Goal: Information Seeking & Learning: Learn about a topic

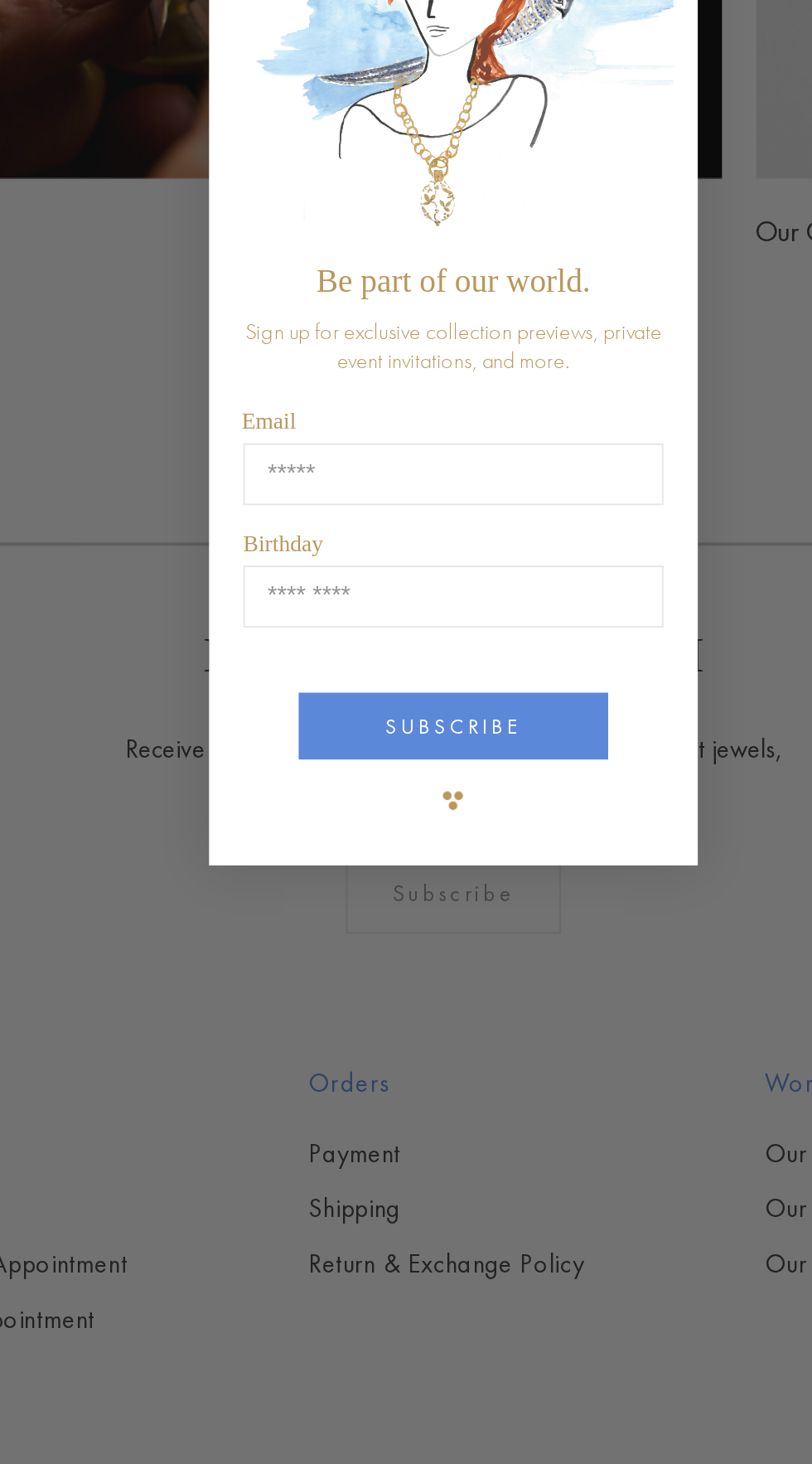
type input "**********"
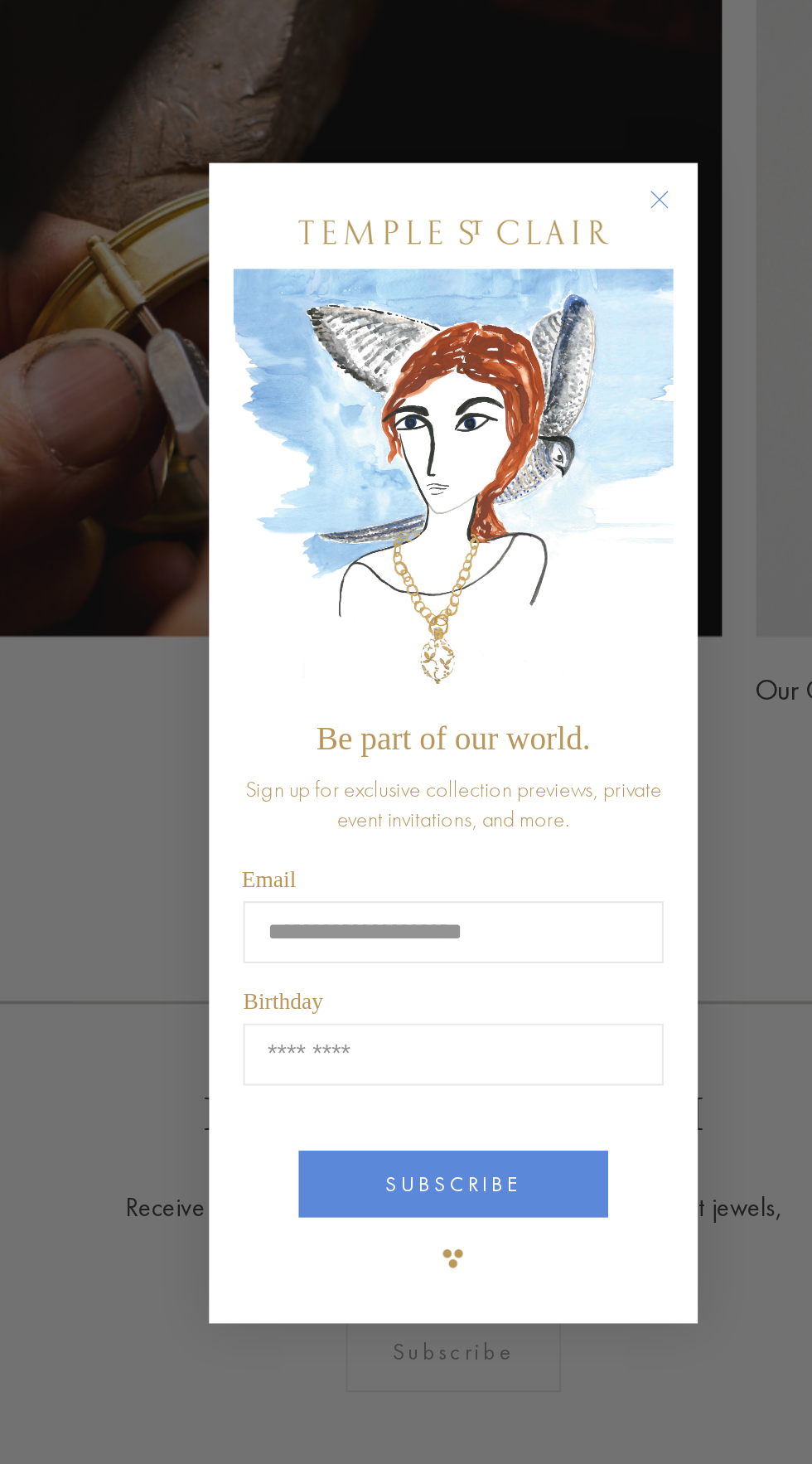
scroll to position [1714, 0]
click at [508, 458] on circle "Close dialog" at bounding box center [512, 457] width 20 height 20
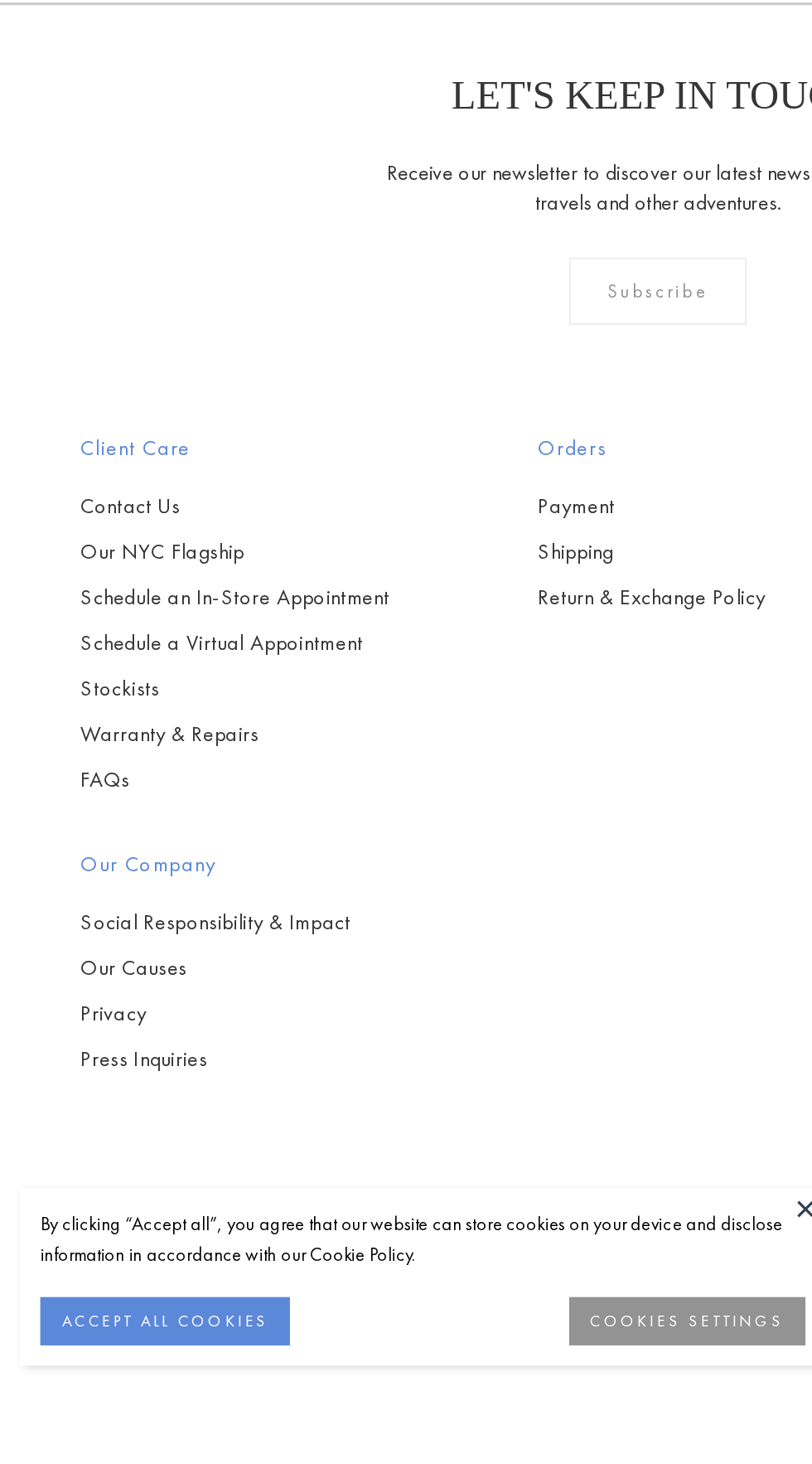
scroll to position [2622, 0]
click at [411, 1439] on button "COOKIES SETTINGS" at bounding box center [424, 1424] width 146 height 30
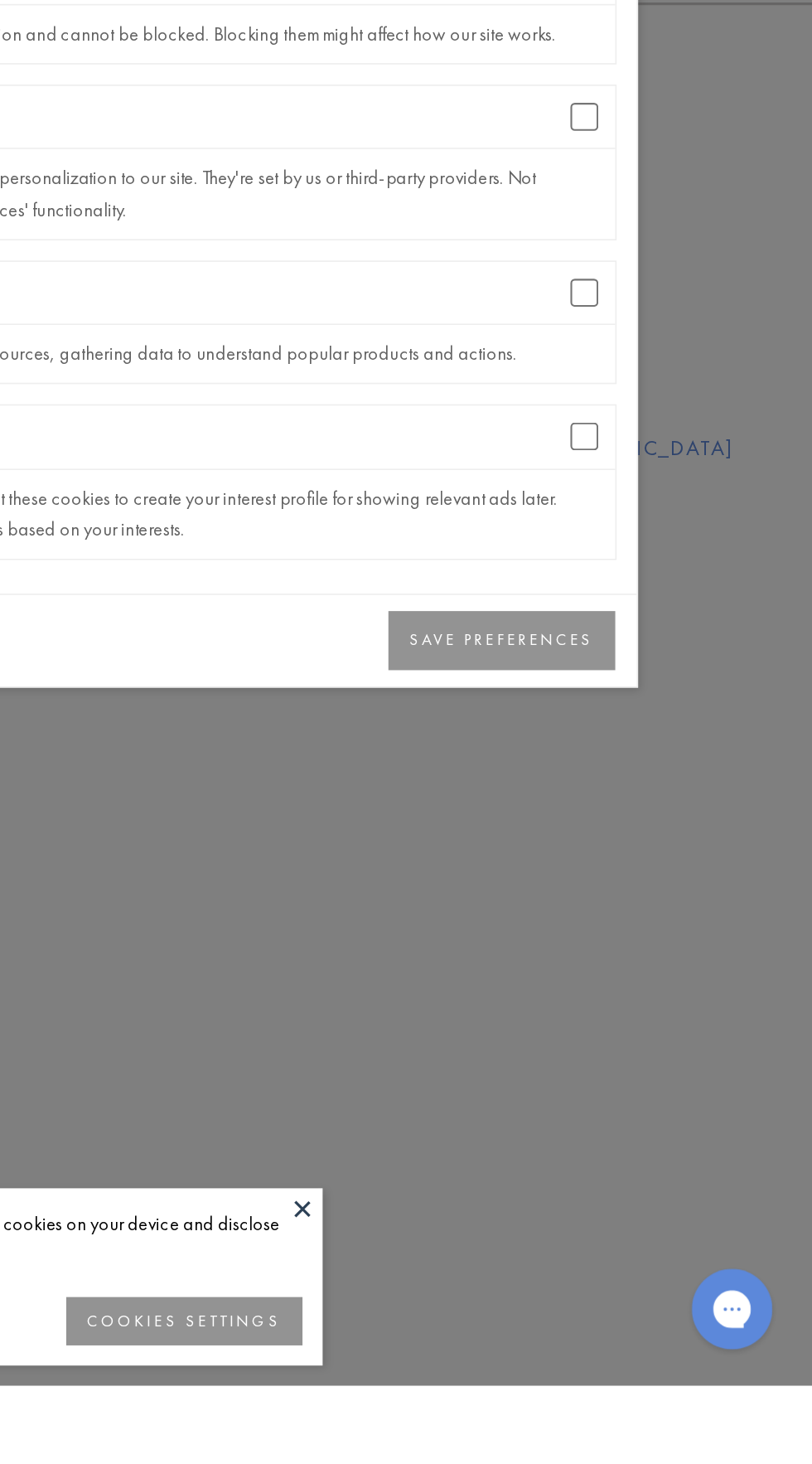
click at [616, 1022] on button "SAVE PREFERENCES" at bounding box center [621, 1004] width 140 height 36
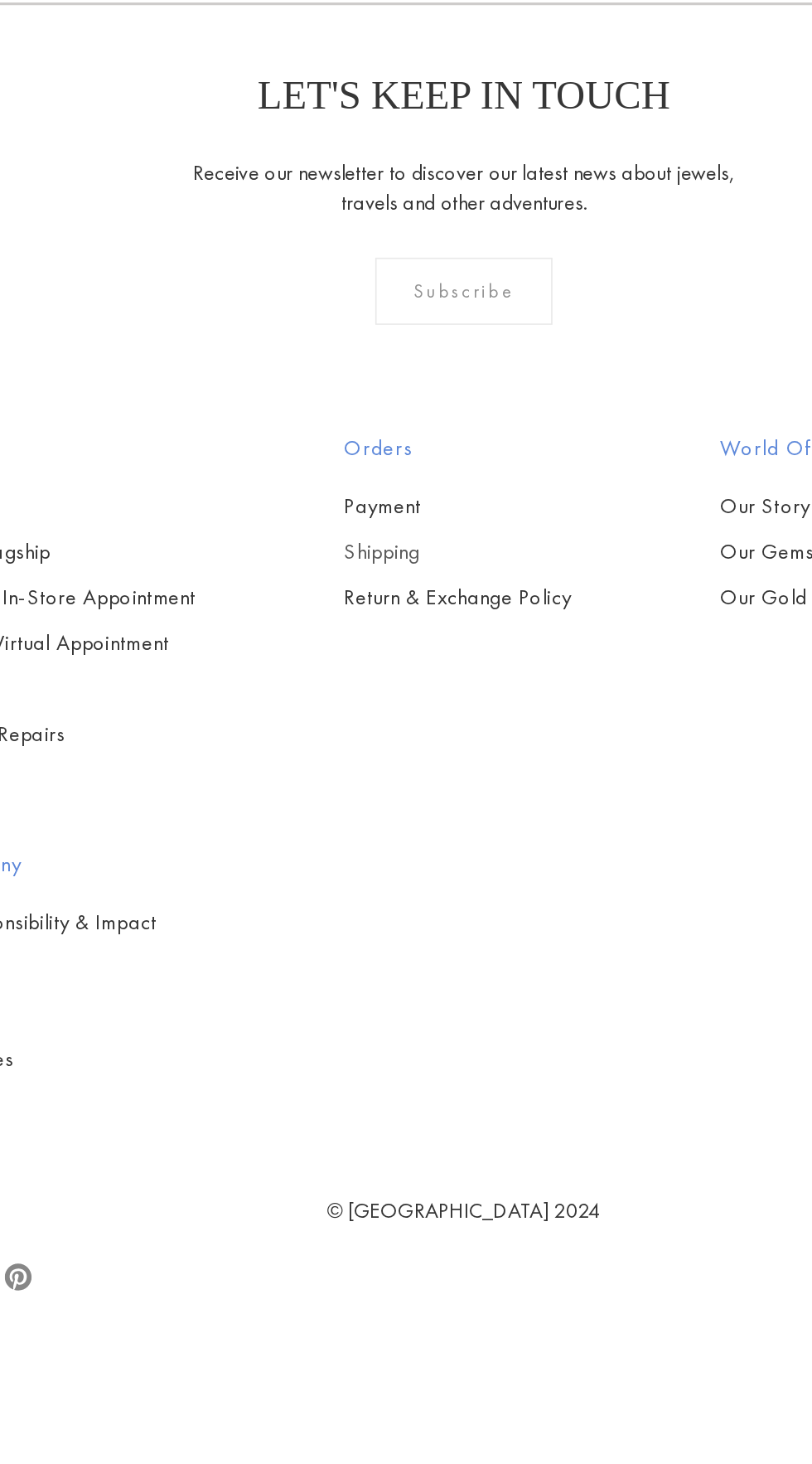
click at [375, 958] on link "Shipping" at bounding box center [403, 949] width 141 height 18
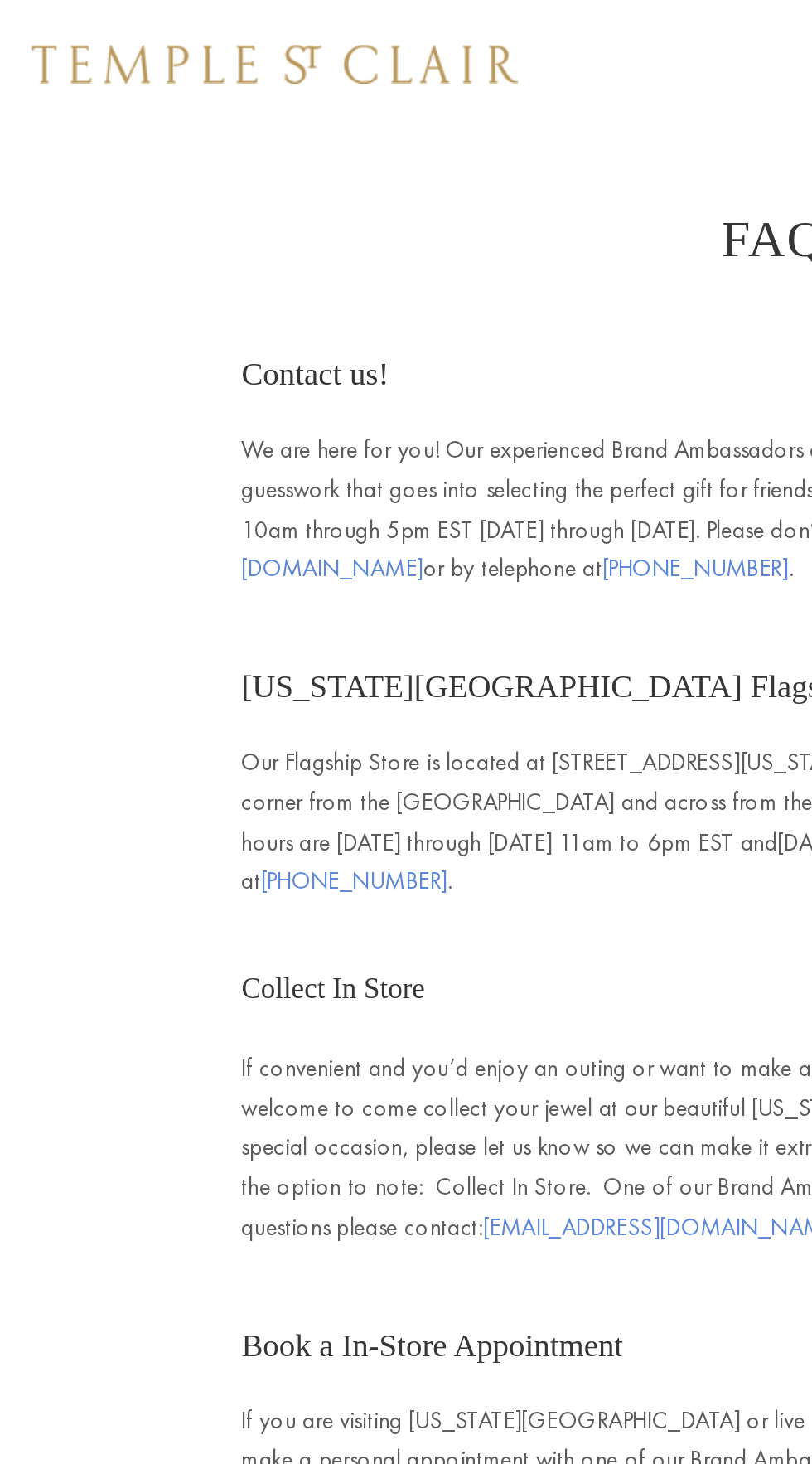
click at [86, 23] on img at bounding box center [141, 33] width 250 height 20
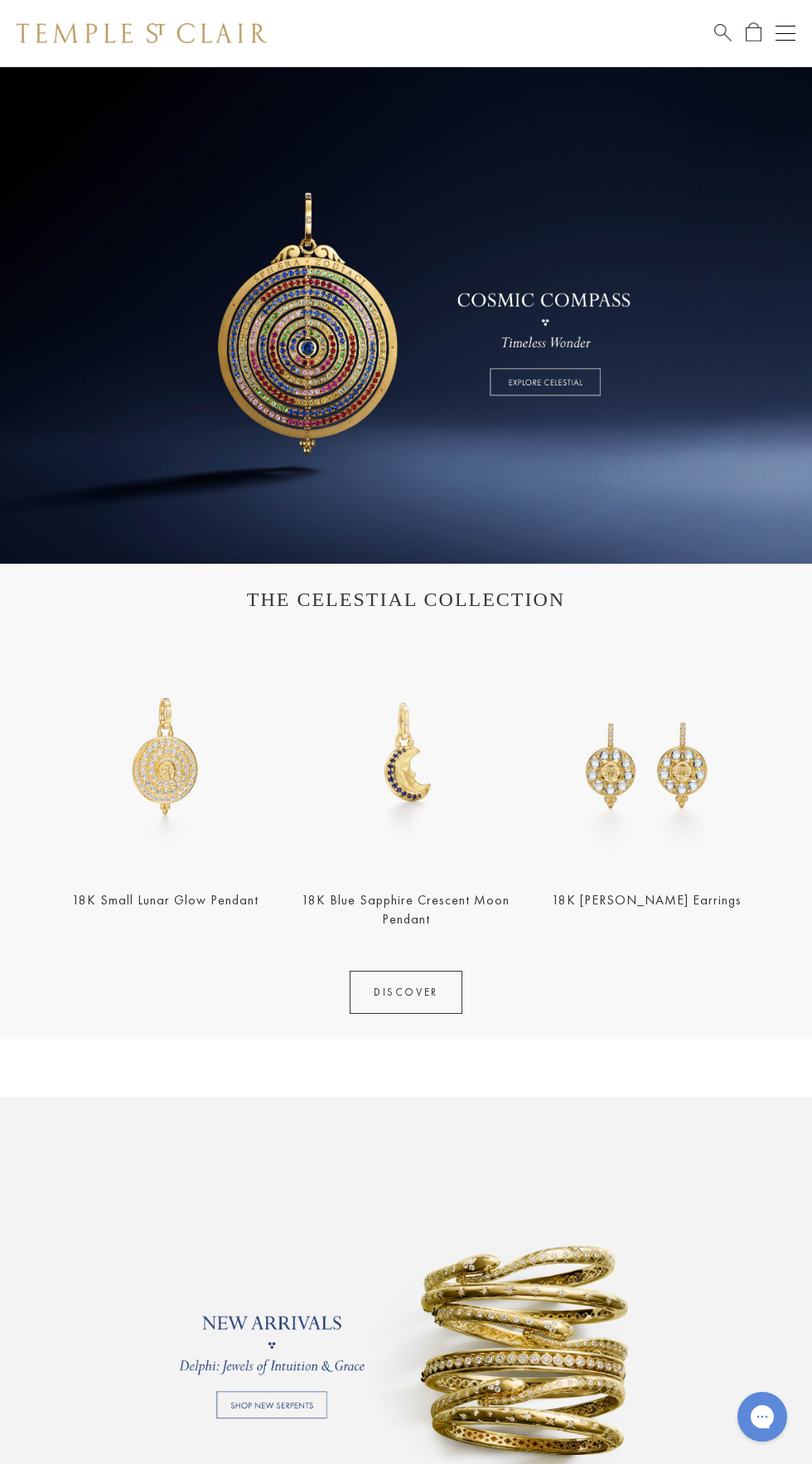
click at [785, 40] on div "Open navigation" at bounding box center [786, 40] width 20 height 1
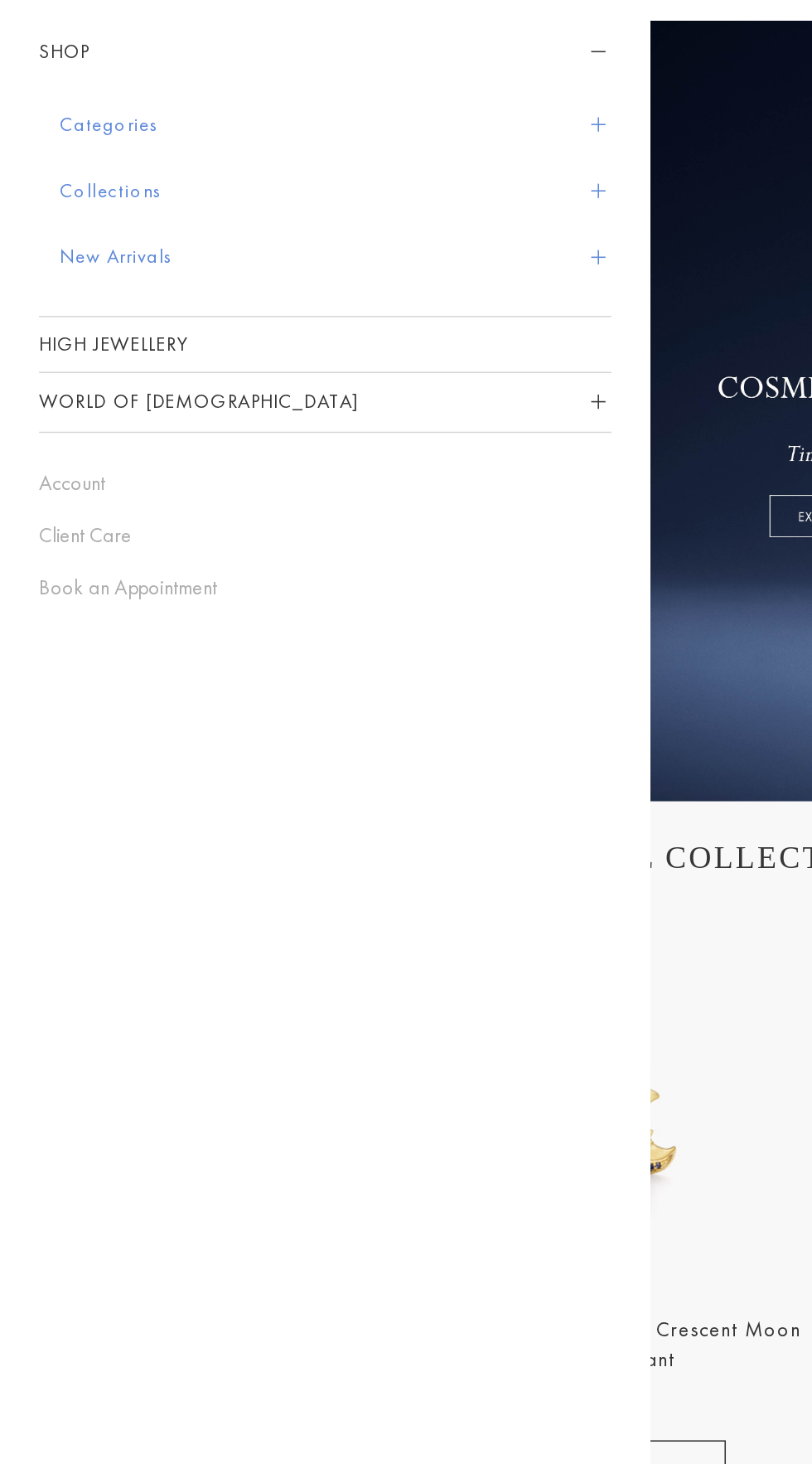
click at [57, 123] on button "Categories" at bounding box center [213, 133] width 351 height 43
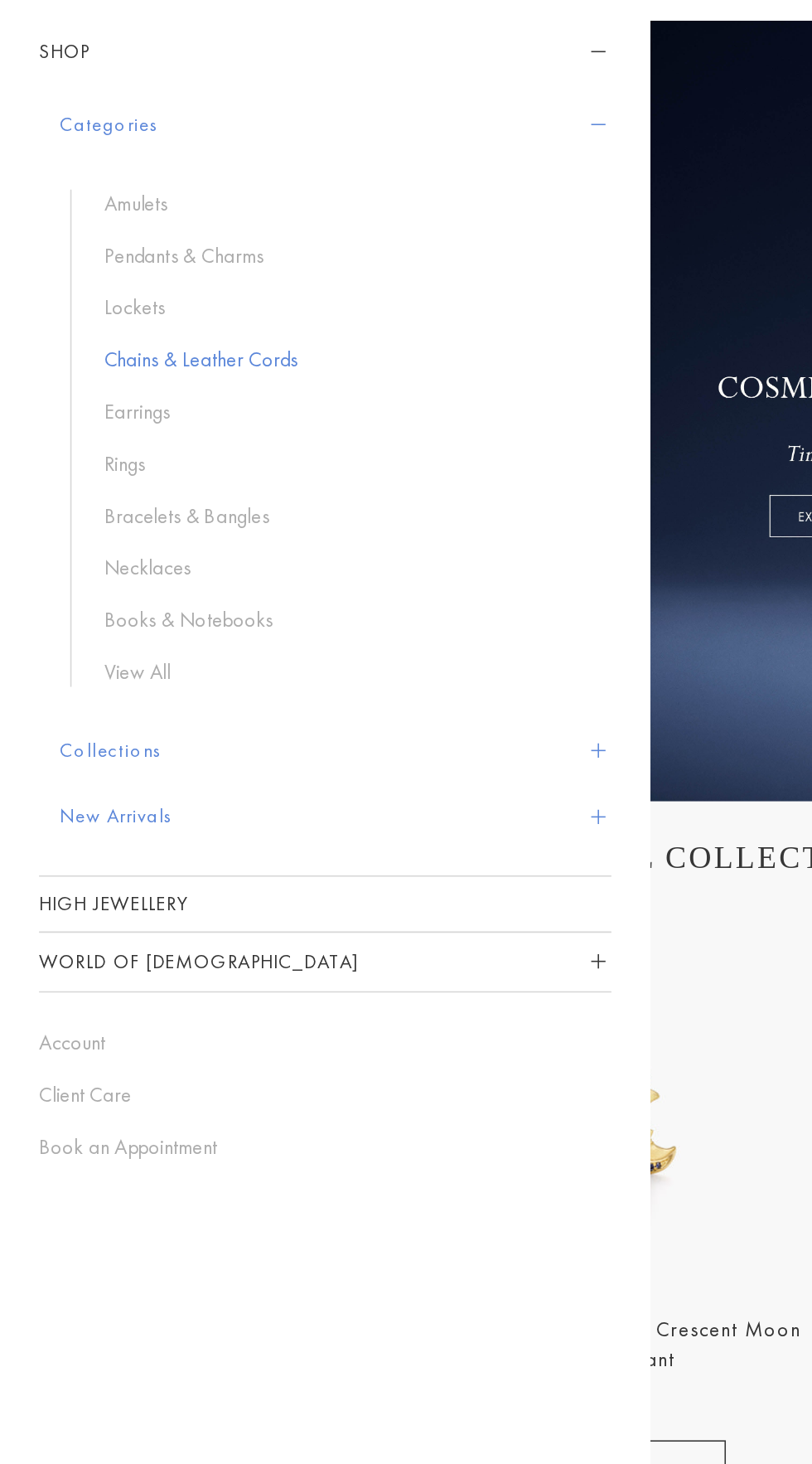
click at [138, 284] on link "Chains & Leather Cords" at bounding box center [220, 283] width 307 height 18
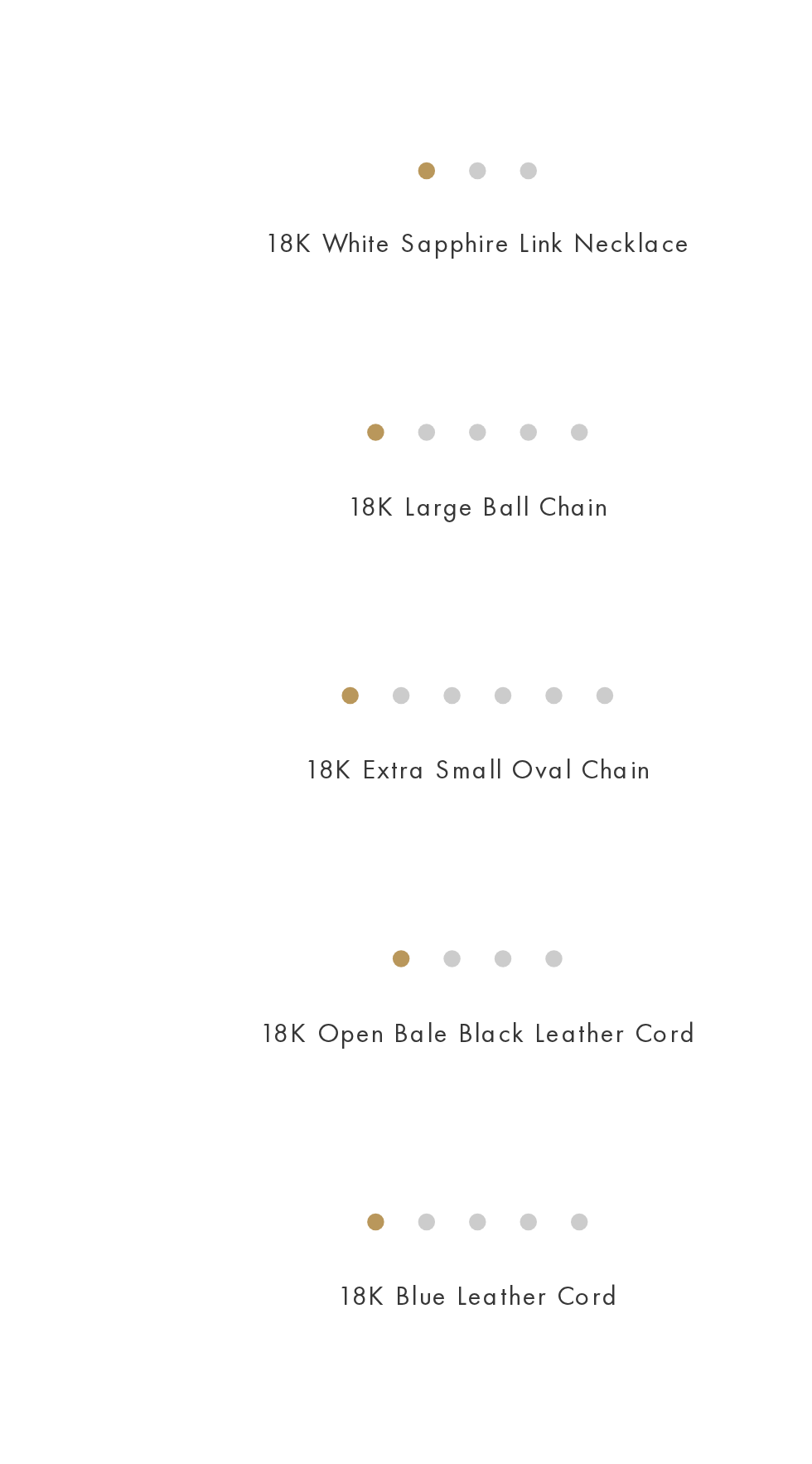
scroll to position [121, 0]
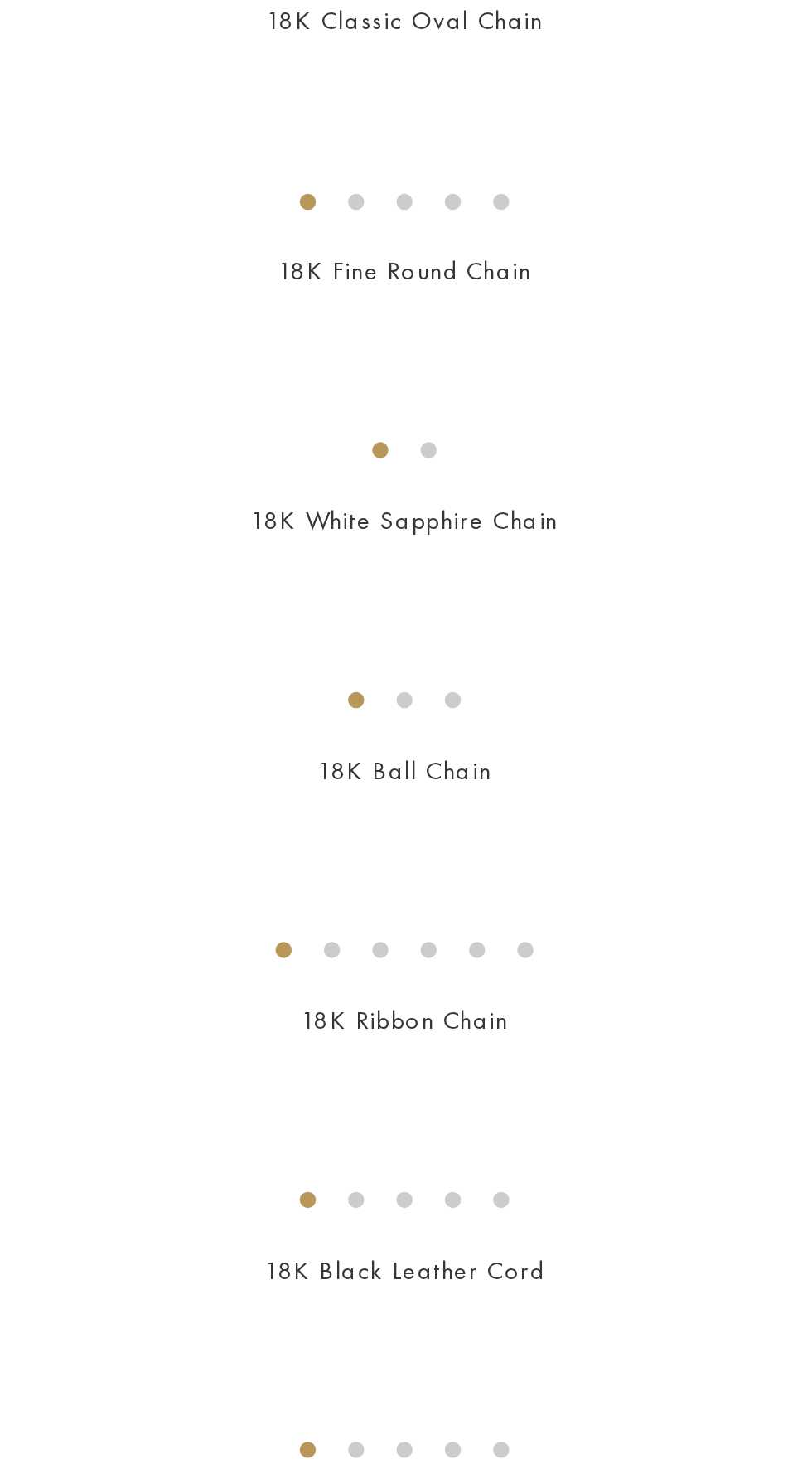
click at [0, 0] on img at bounding box center [0, 0] width 0 height 0
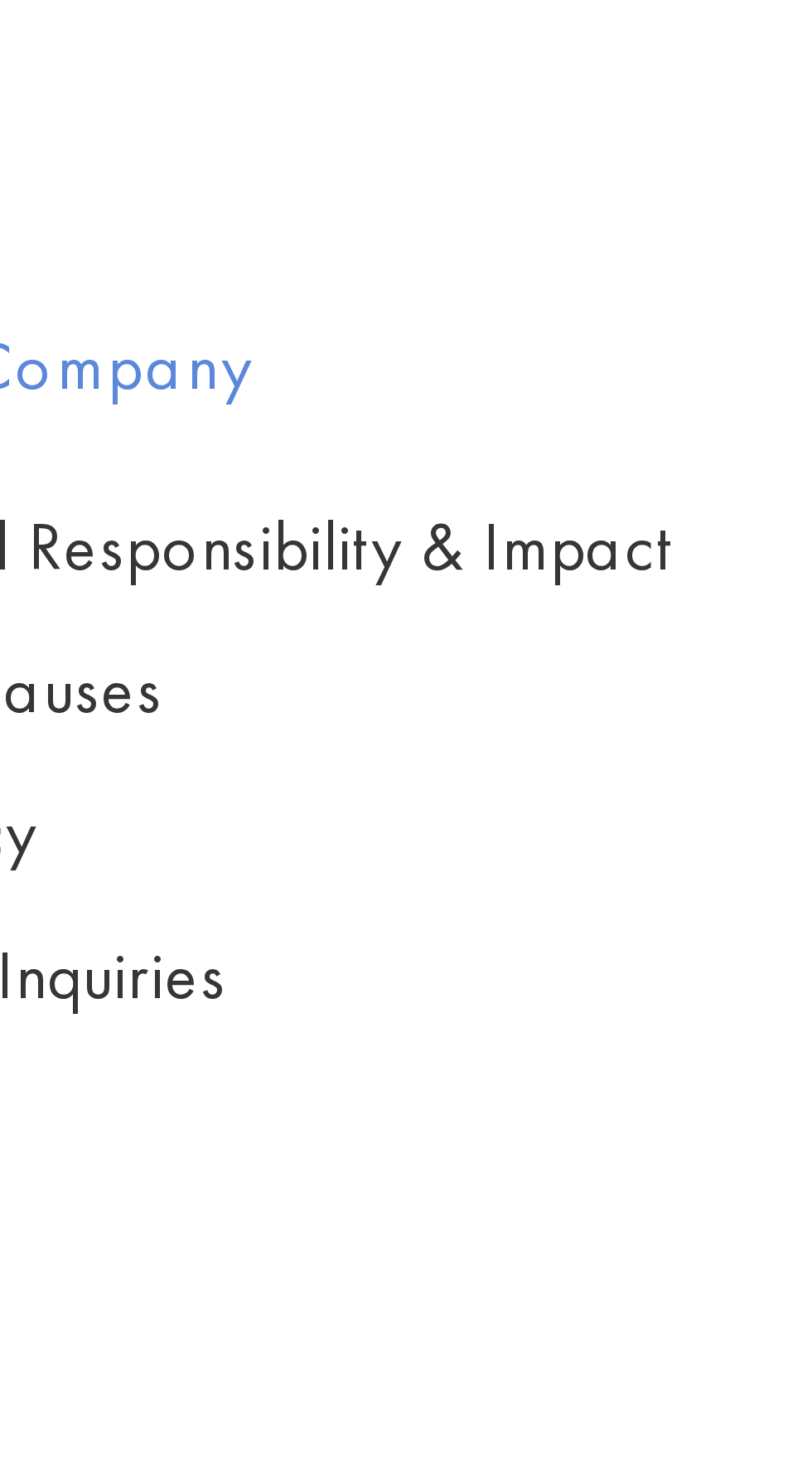
scroll to position [1223, 0]
click at [0, 0] on img at bounding box center [0, 0] width 0 height 0
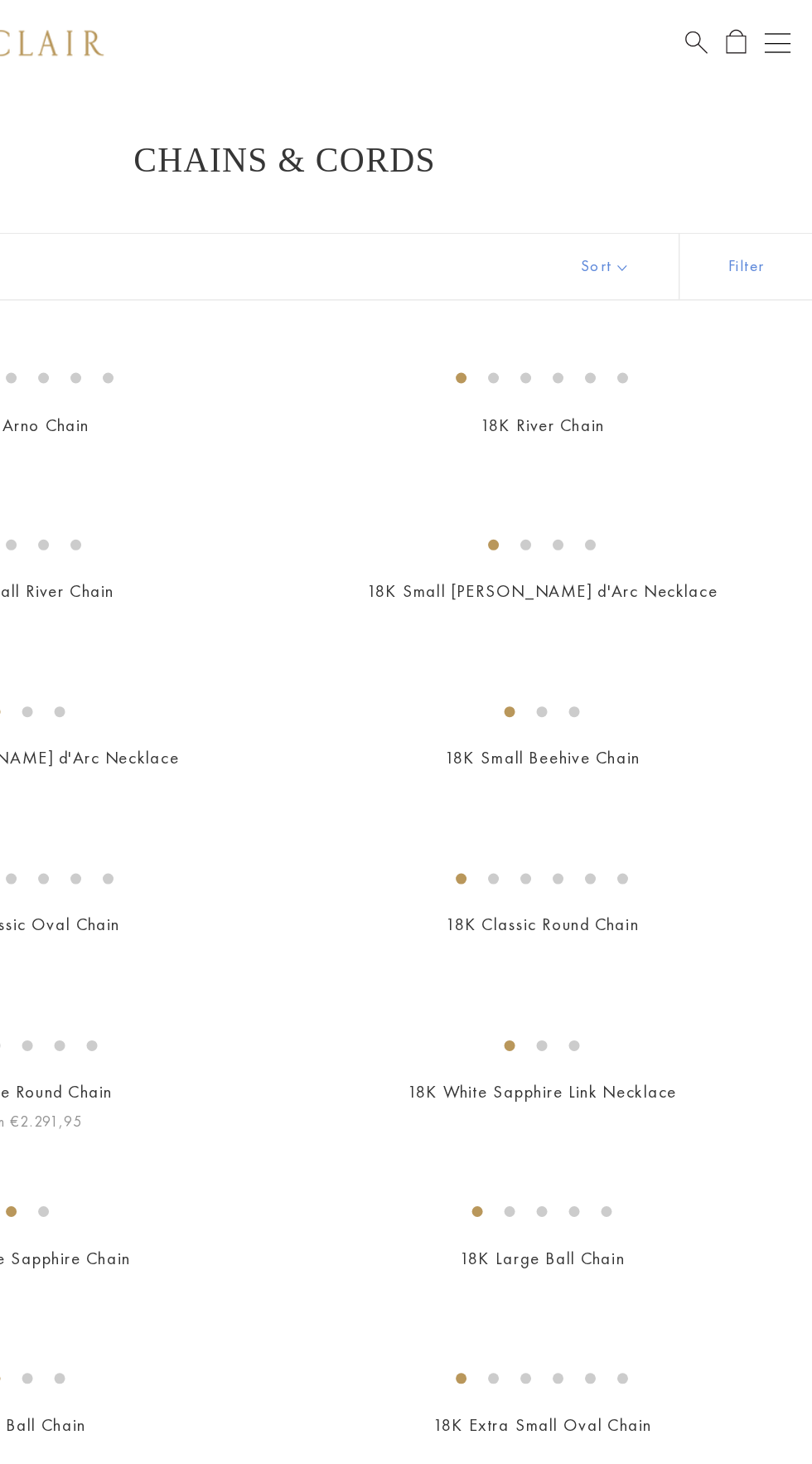
scroll to position [0, 0]
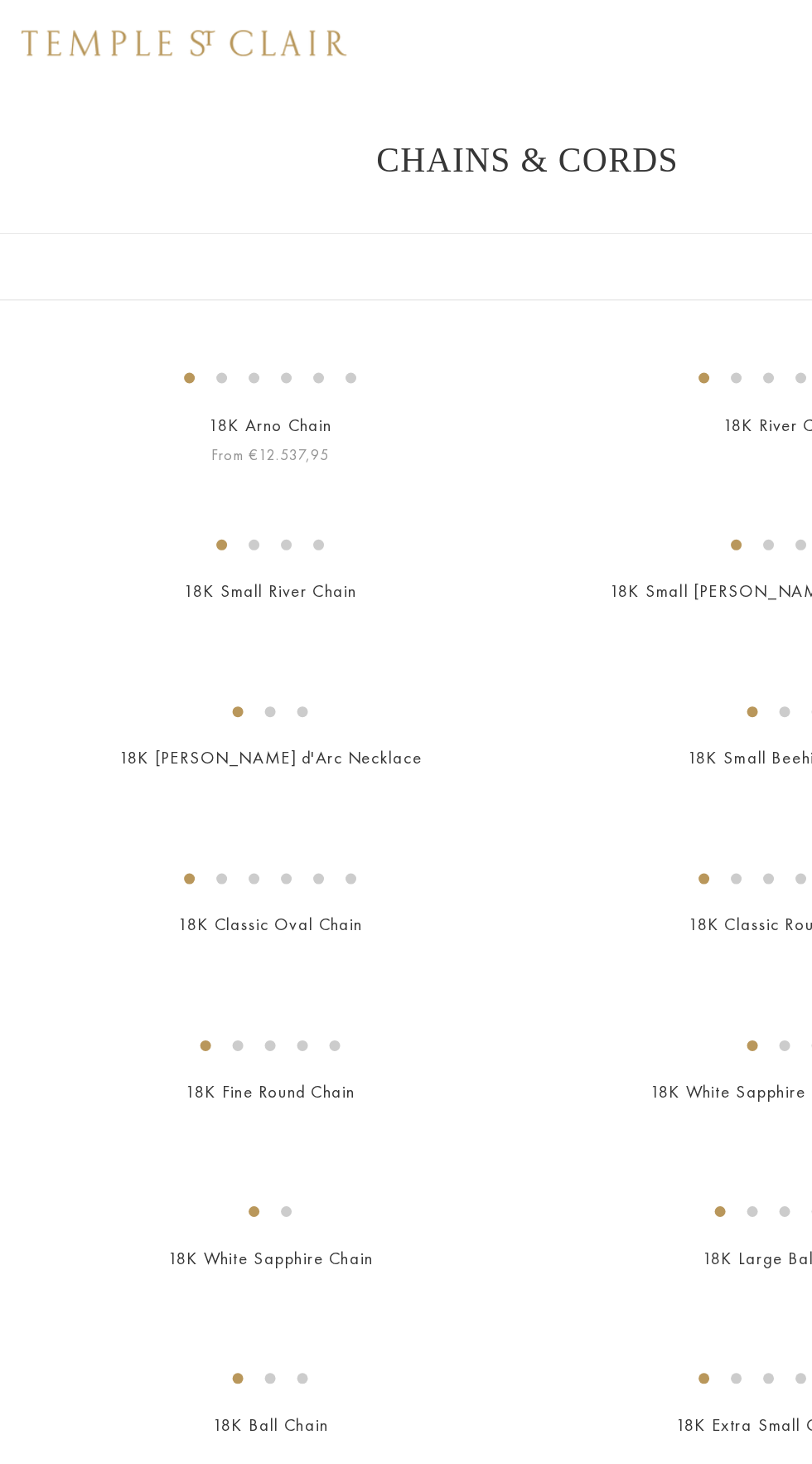
click at [0, 0] on img at bounding box center [0, 0] width 0 height 0
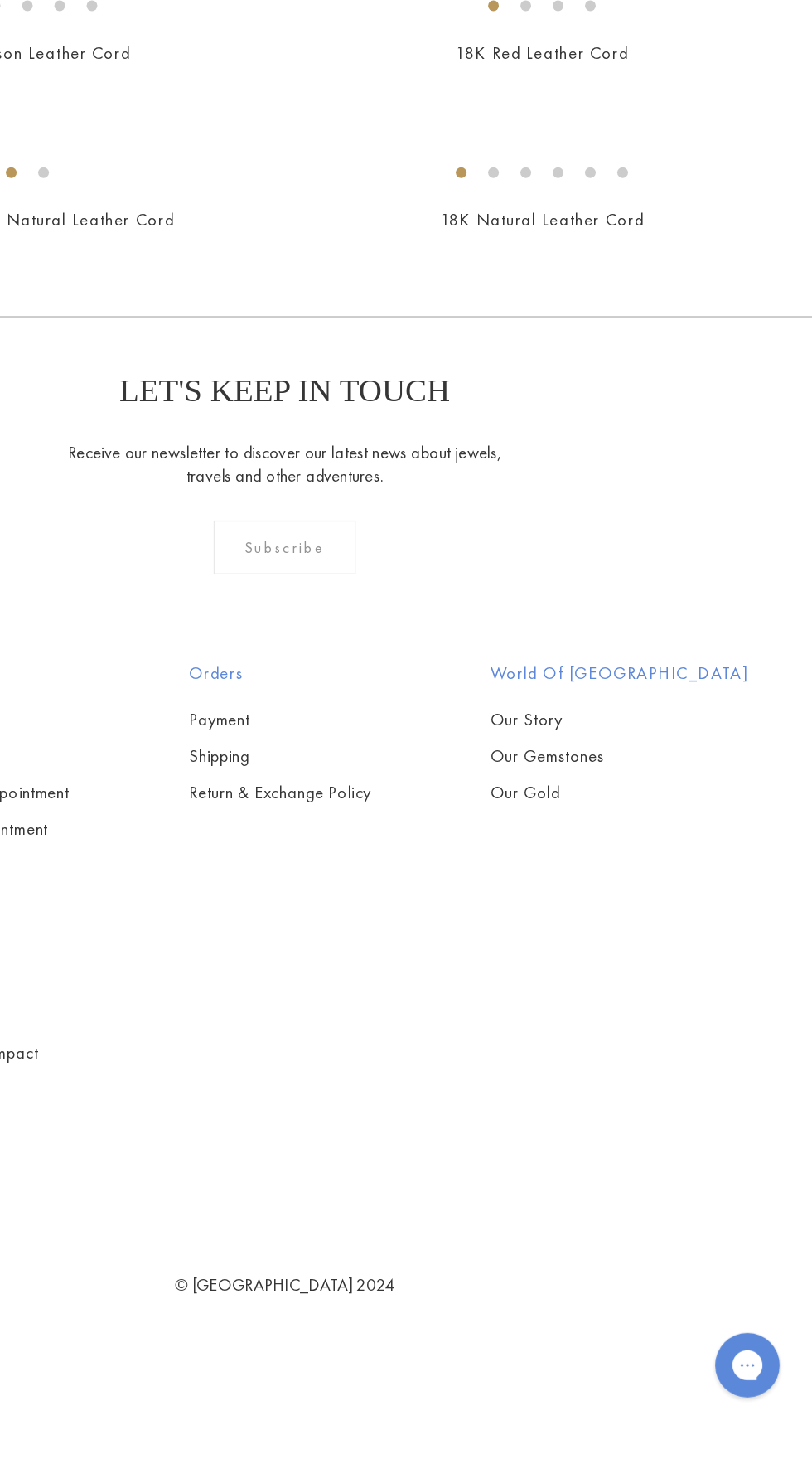
scroll to position [1247, 0]
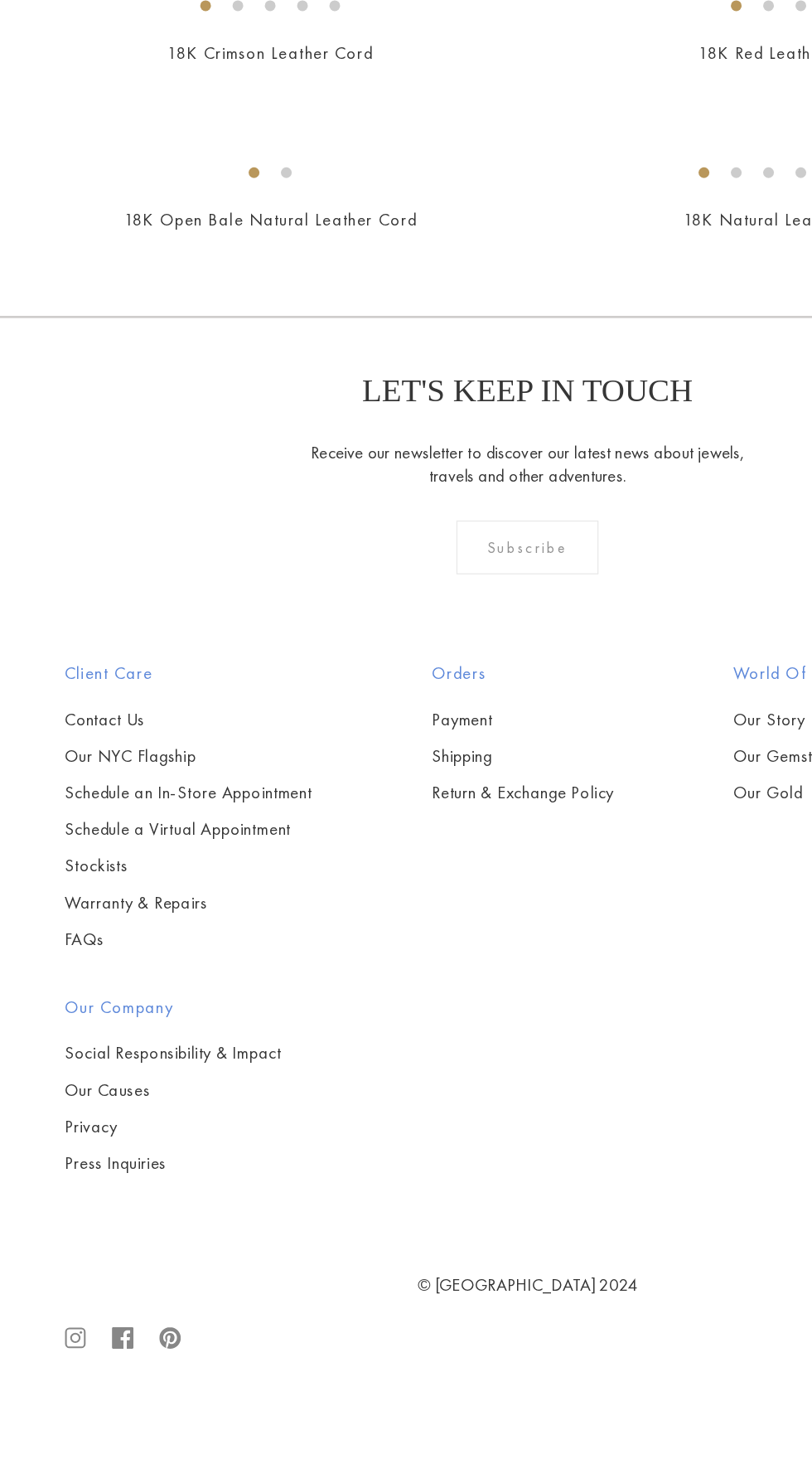
click at [0, 0] on img at bounding box center [0, 0] width 0 height 0
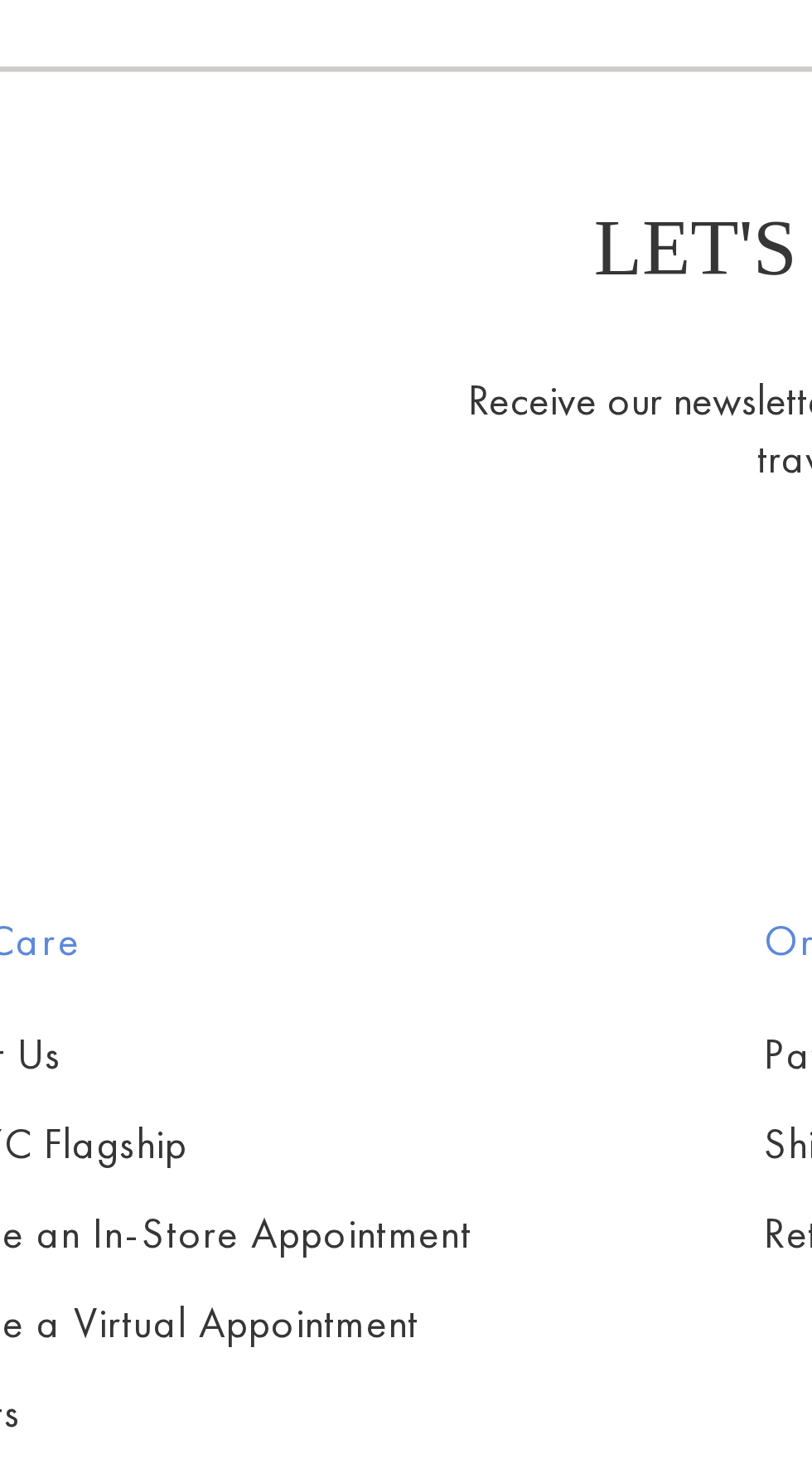
scroll to position [1702, 0]
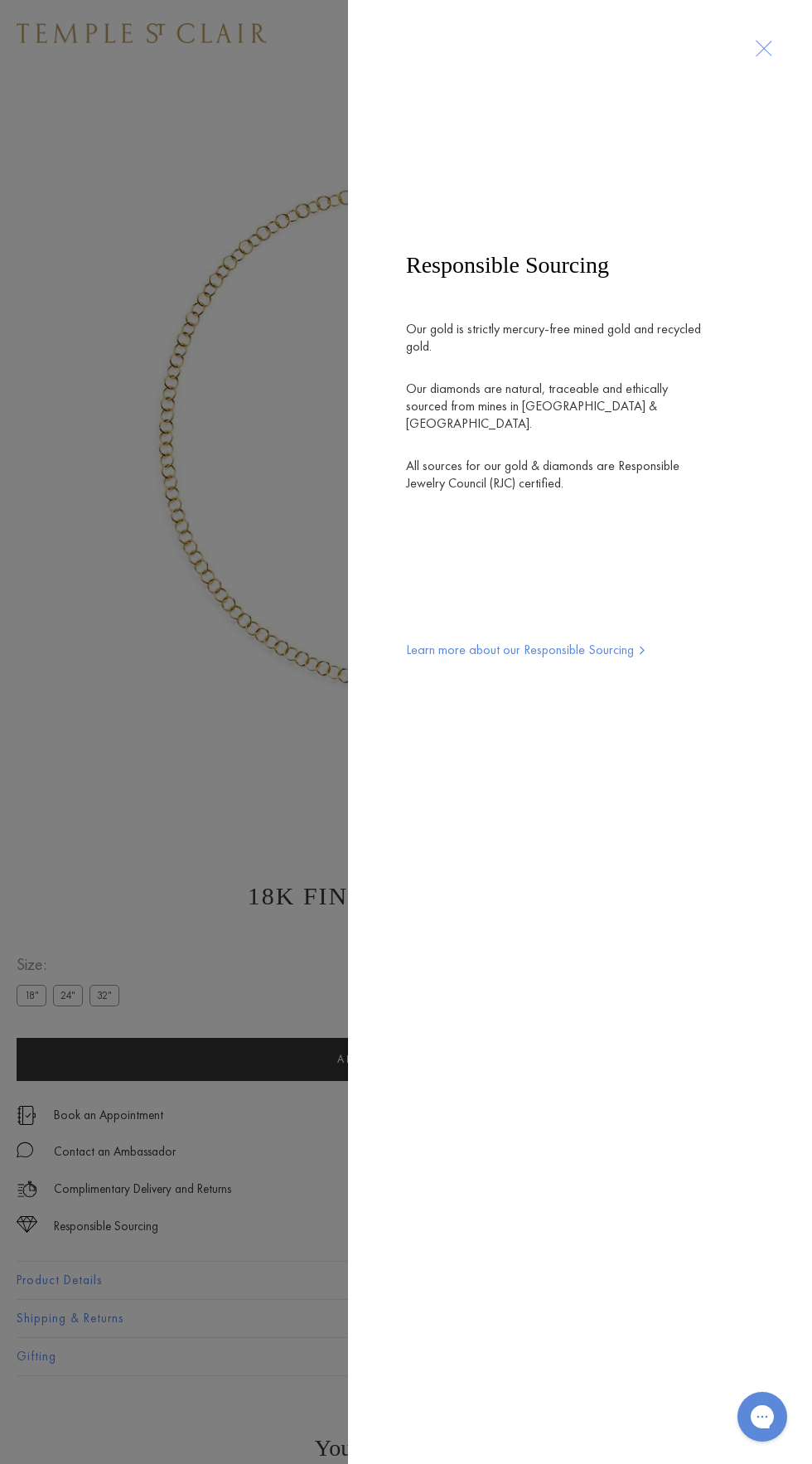
scroll to position [48, 0]
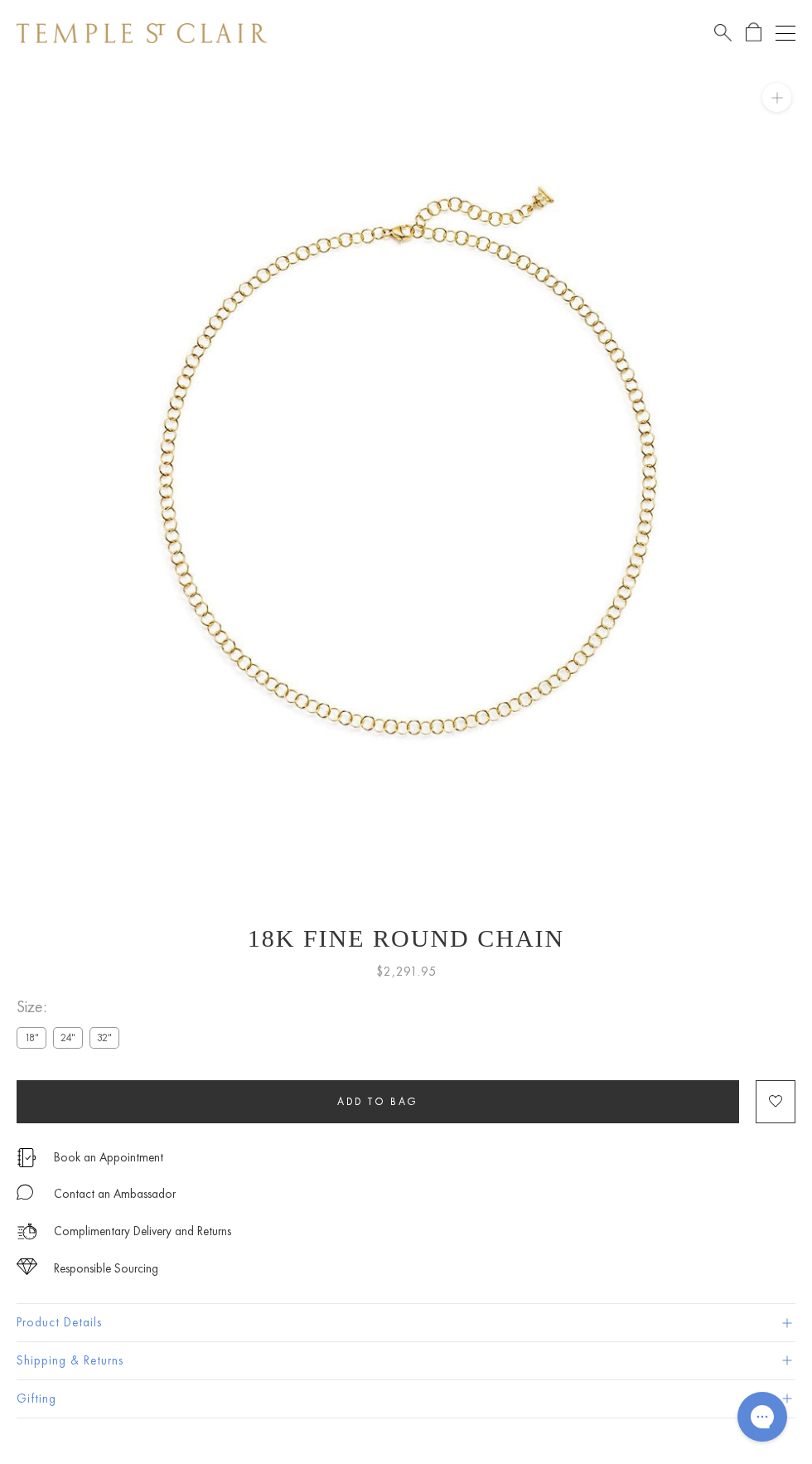
scroll to position [2, 0]
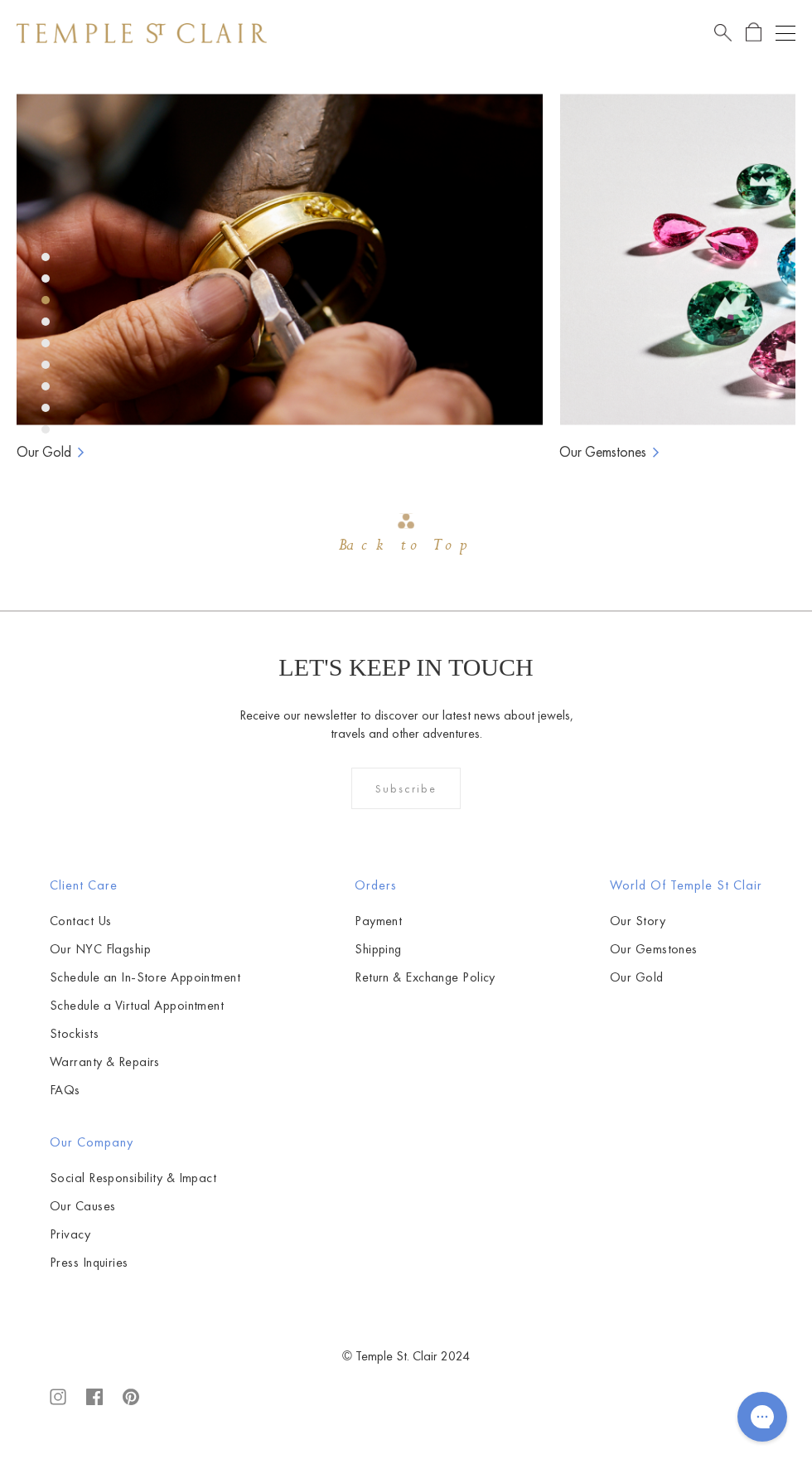
scroll to position [1999, 0]
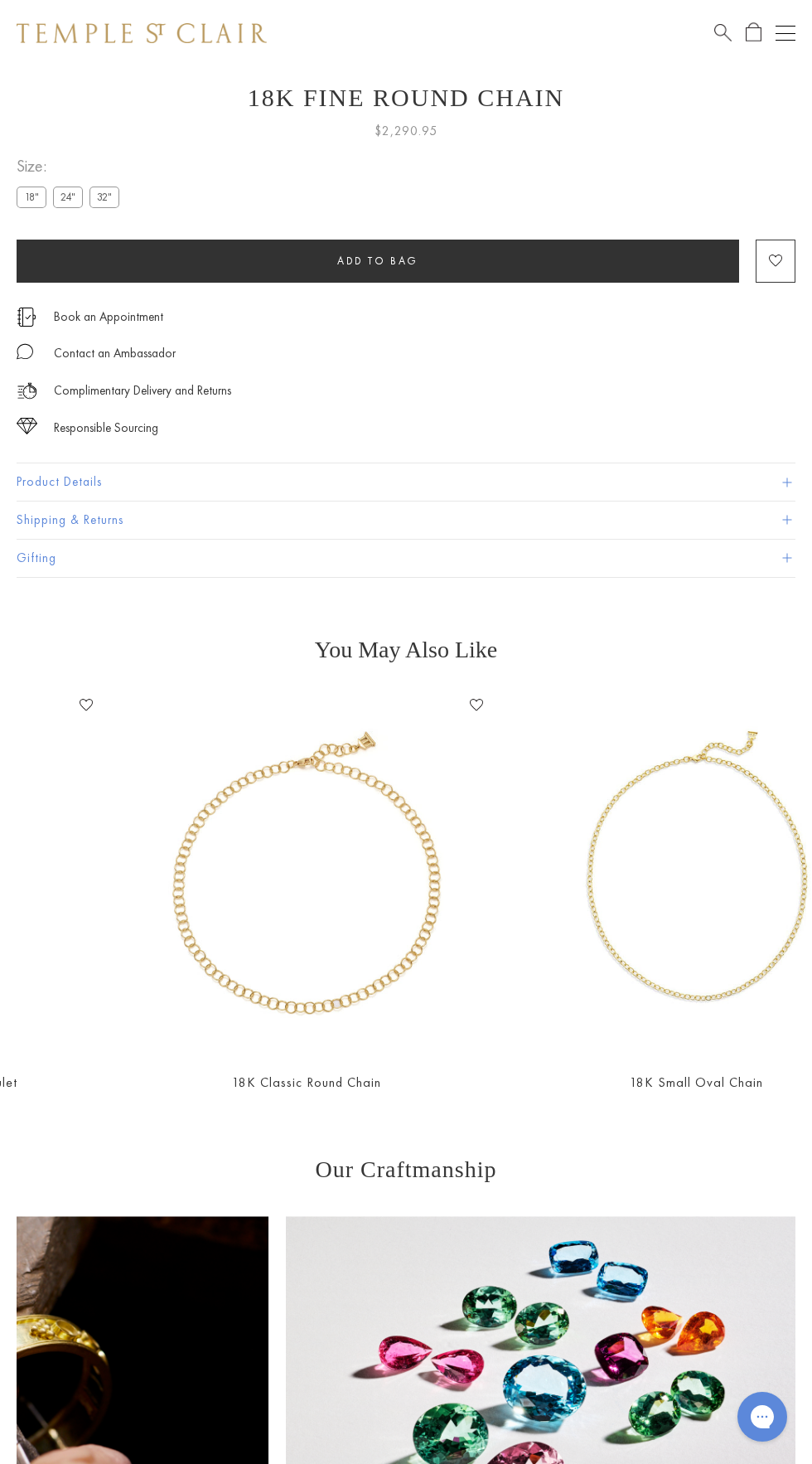
scroll to position [0, 512]
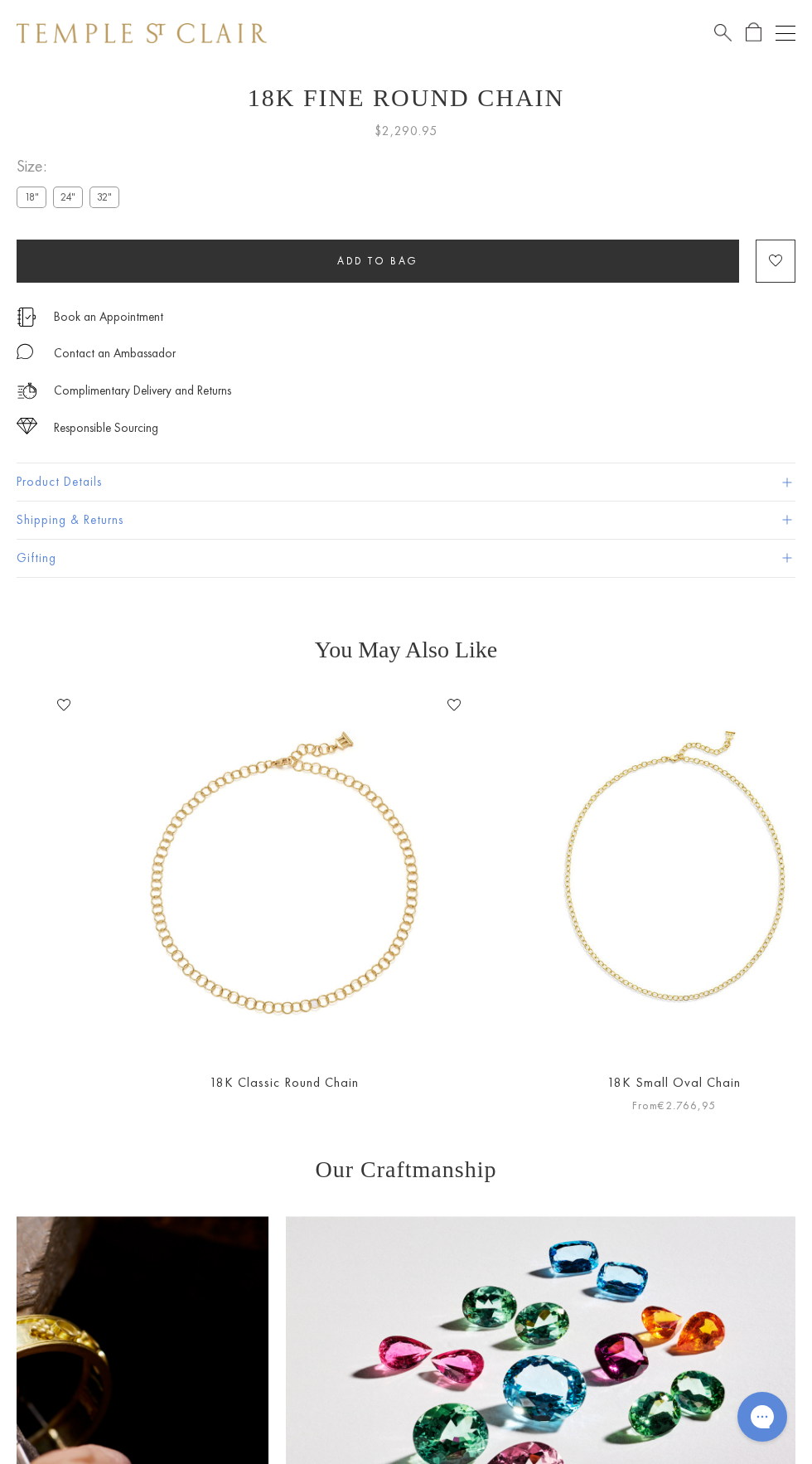
click at [633, 970] on img at bounding box center [674, 874] width 365 height 365
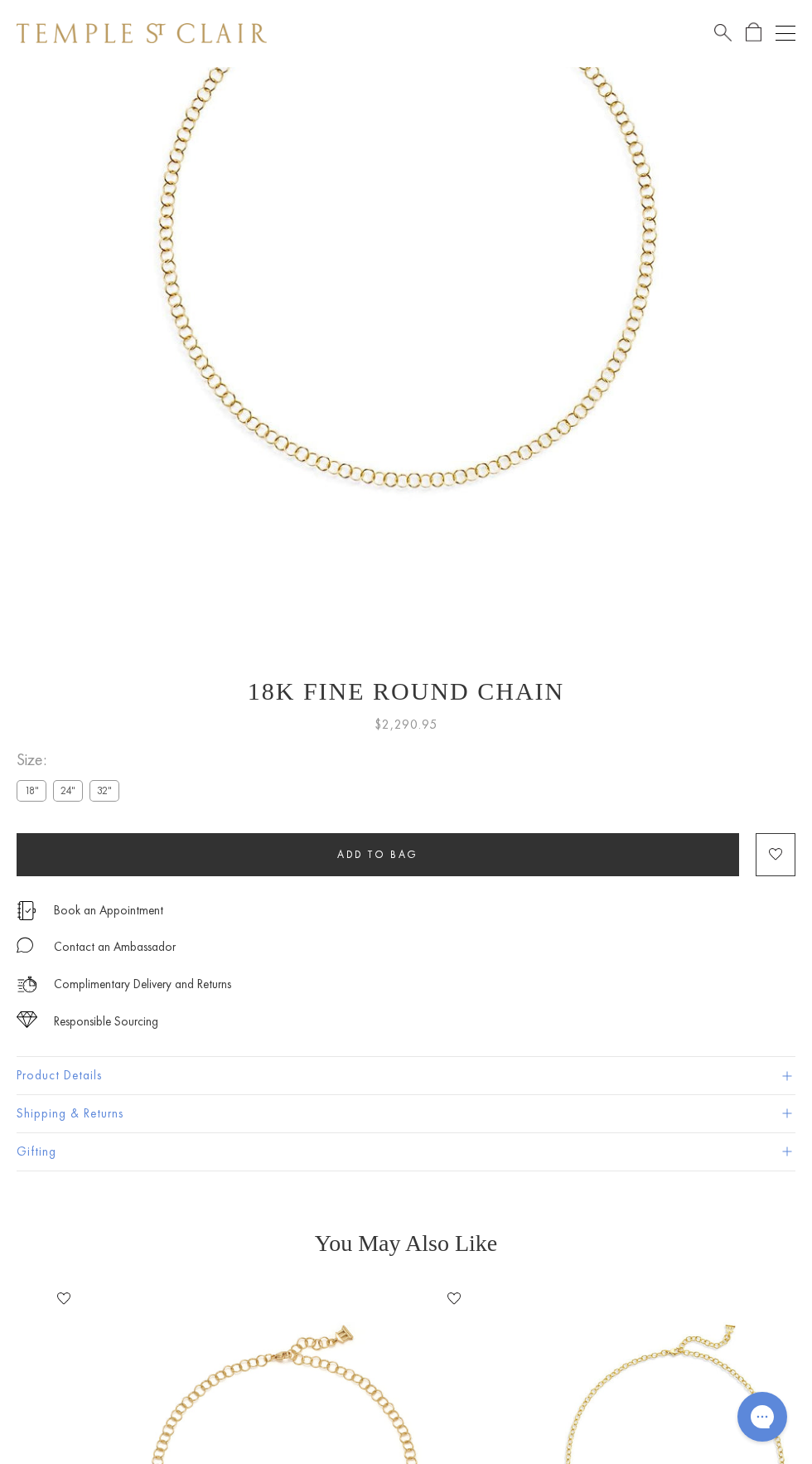
scroll to position [0, 0]
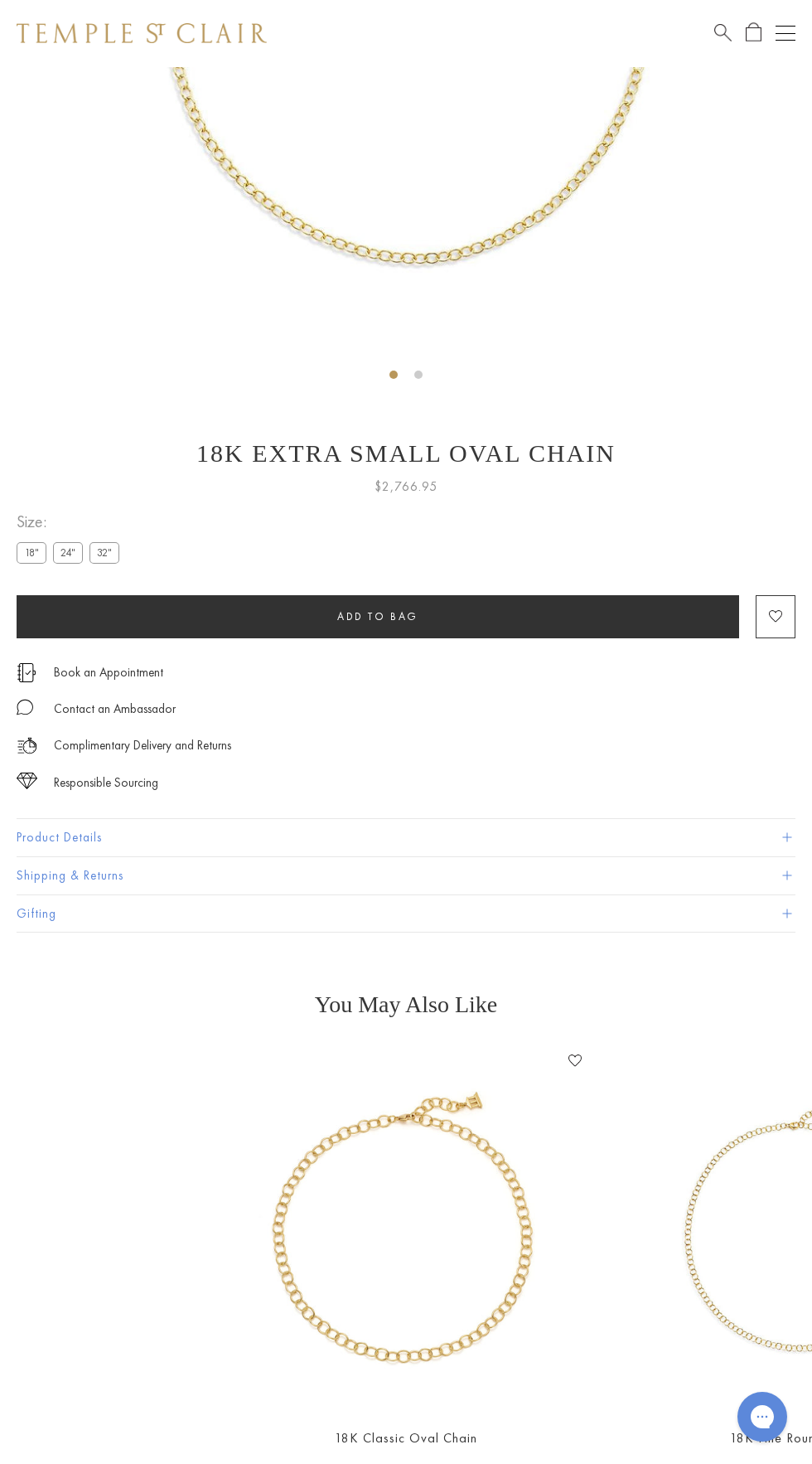
scroll to position [467, 0]
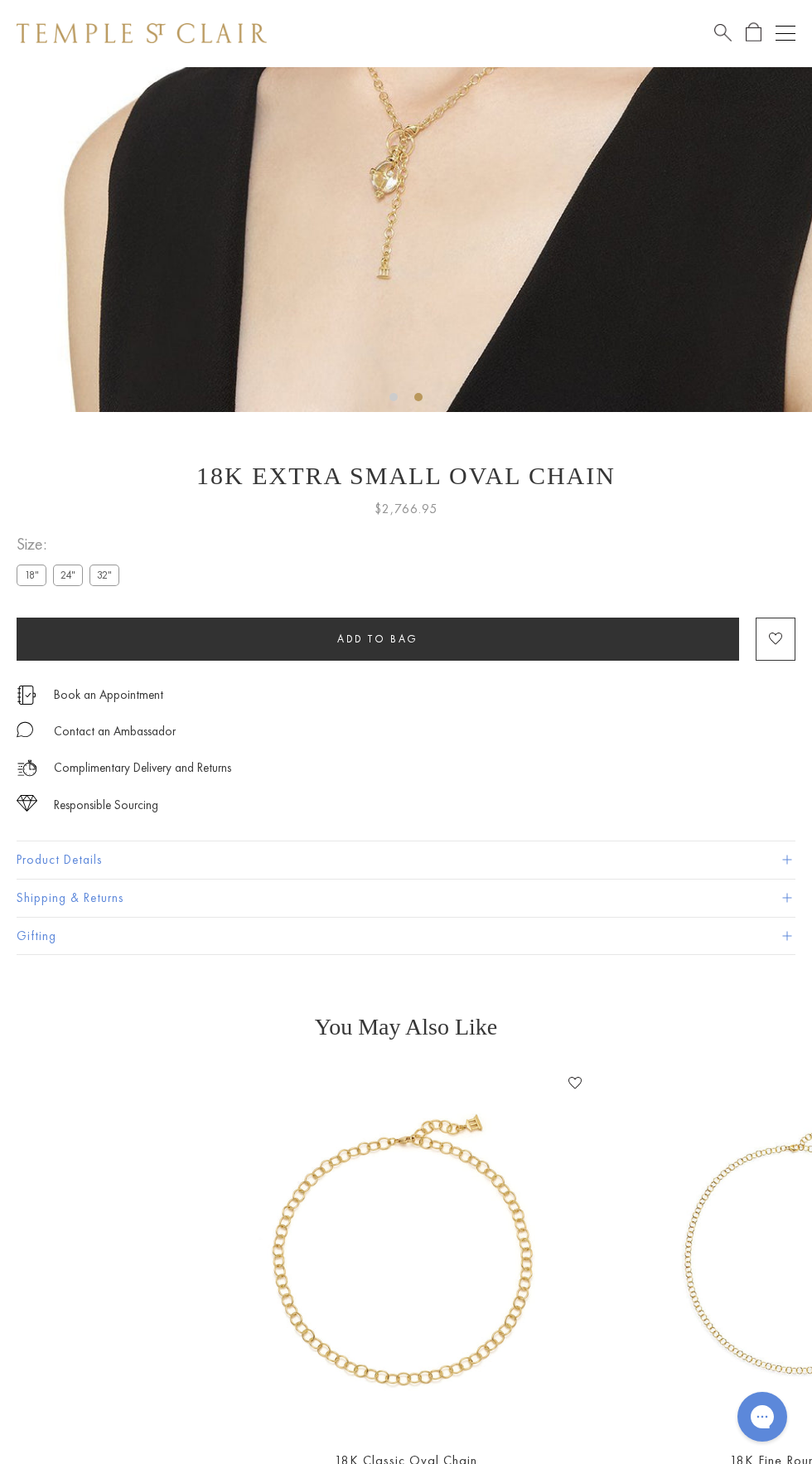
click at [393, 412] on img at bounding box center [428, 6] width 812 height 812
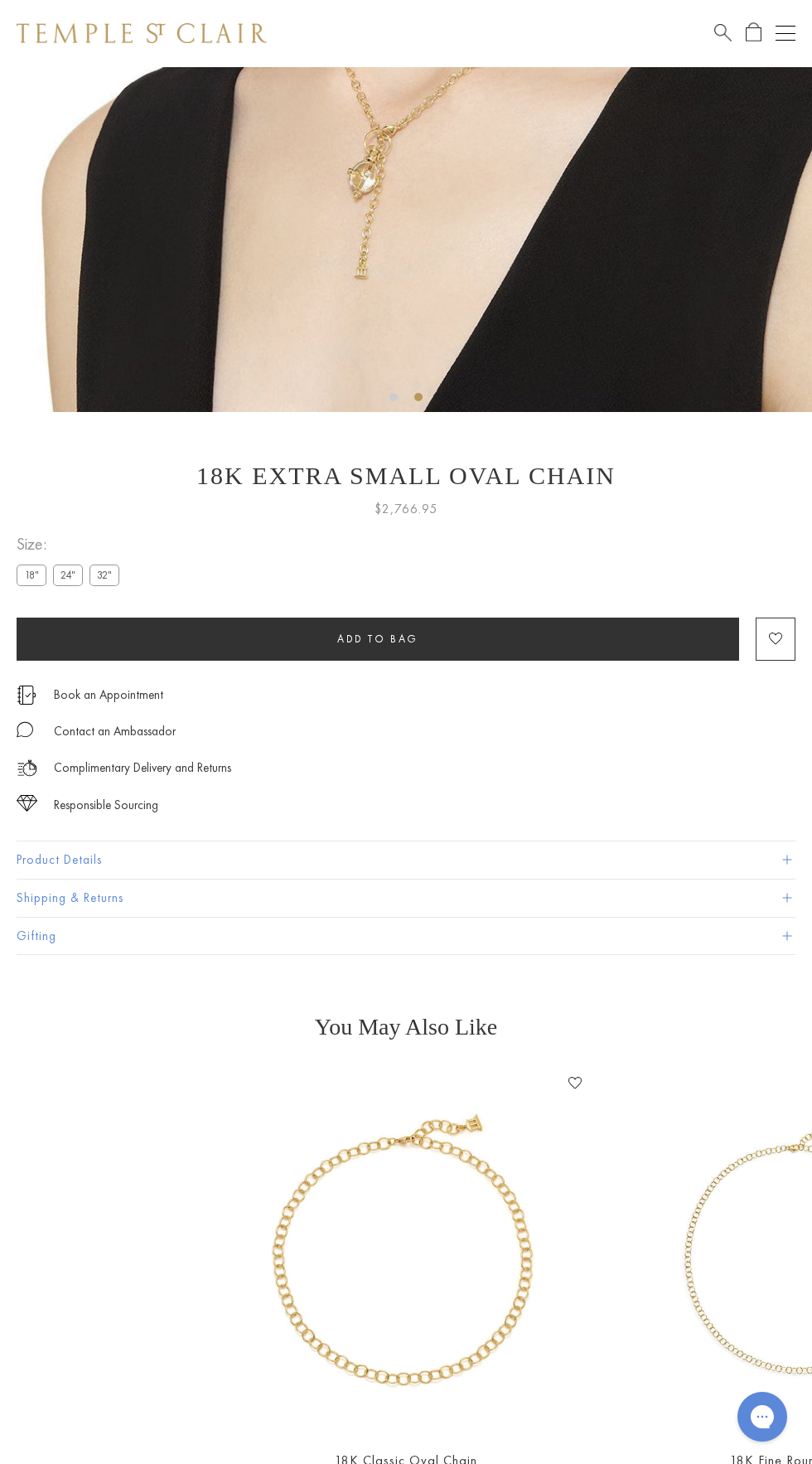
click at [310, 412] on img at bounding box center [406, 6] width 812 height 812
